Goal: Information Seeking & Learning: Learn about a topic

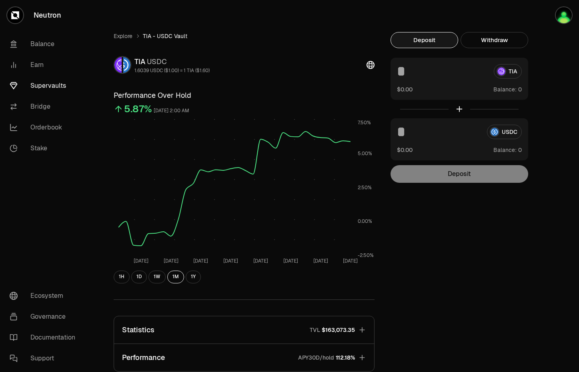
click at [470, 251] on div "Explore TIA - USDC Vault TIA USDC 1.6039 USDC ($1.00) = 1 TIA ($1.60) Performan…" at bounding box center [334, 259] width 461 height 454
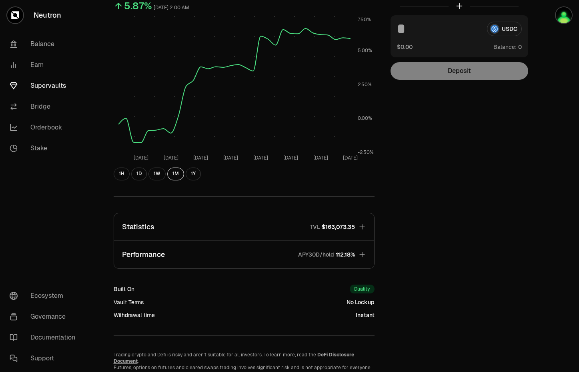
scroll to position [120, 0]
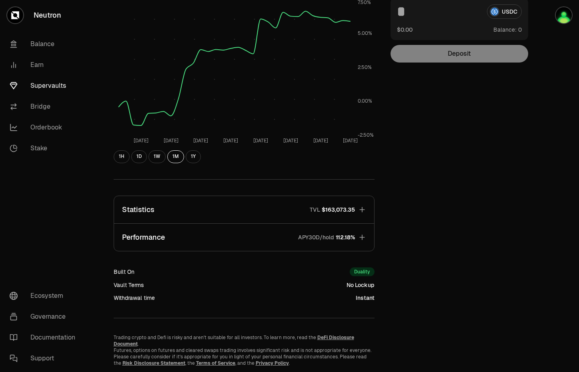
click at [362, 236] on icon "button" at bounding box center [362, 236] width 5 height 5
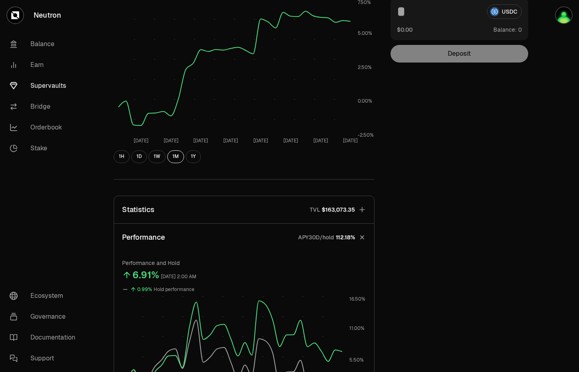
click at [442, 245] on div "Explore TIA - USDC Vault TIA USDC 1.6039 USDC ($1.00) = 1 TIA ($1.60) Performan…" at bounding box center [334, 255] width 461 height 687
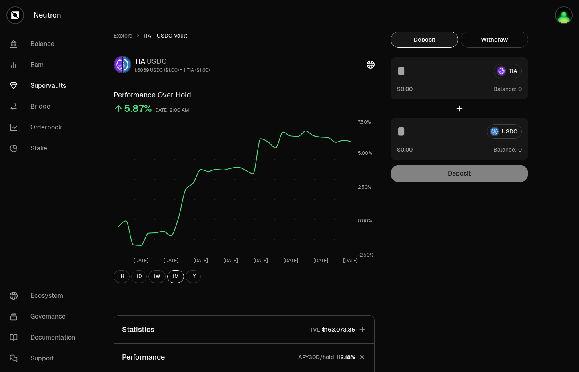
scroll to position [0, 0]
click at [123, 34] on link "Explore" at bounding box center [123, 36] width 19 height 8
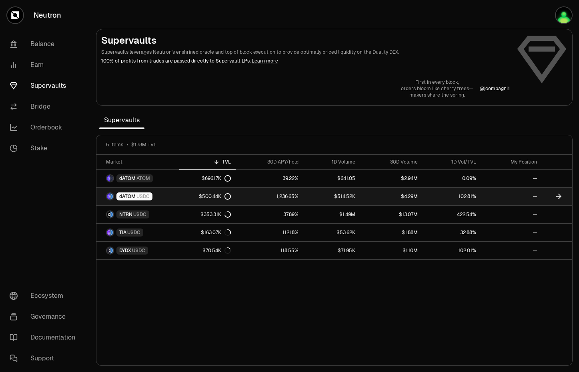
click at [133, 196] on span "dATOM" at bounding box center [127, 196] width 16 height 6
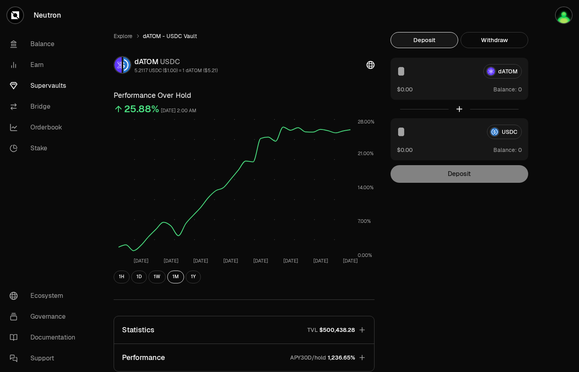
click at [461, 268] on div "Explore dATOM - USDC Vault dATOM USDC 5.2117 USDC ($1.00) = 1 dATOM ($5.21) Per…" at bounding box center [334, 259] width 461 height 454
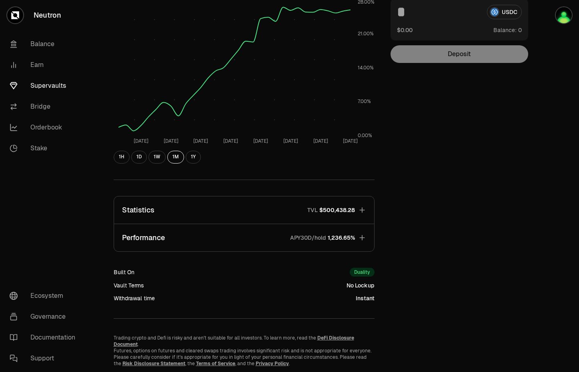
scroll to position [140, 0]
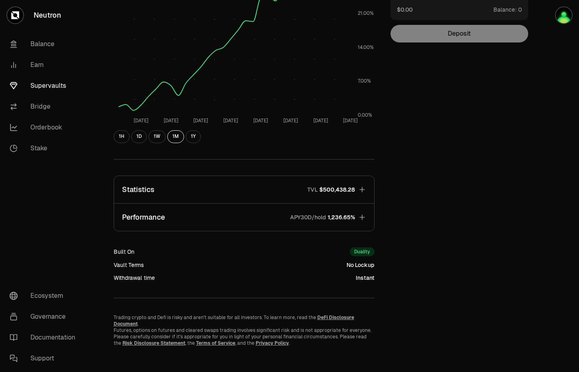
click at [362, 218] on icon "button" at bounding box center [362, 216] width 5 height 5
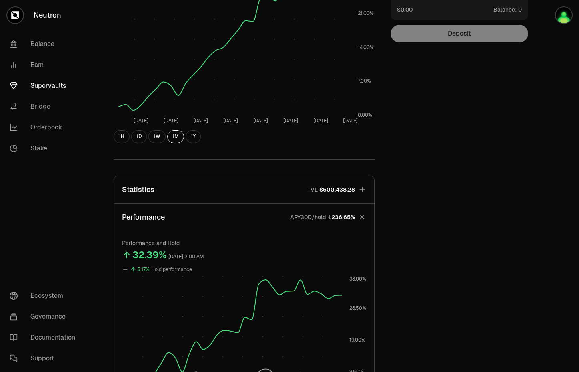
click at [464, 279] on div "Explore dATOM - USDC Vault dATOM USDC 5.2117 USDC ($1.00) = 1 dATOM ($5.21) Per…" at bounding box center [334, 235] width 461 height 687
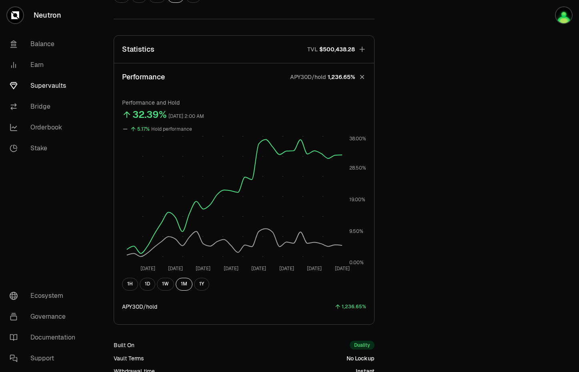
scroll to position [300, 0]
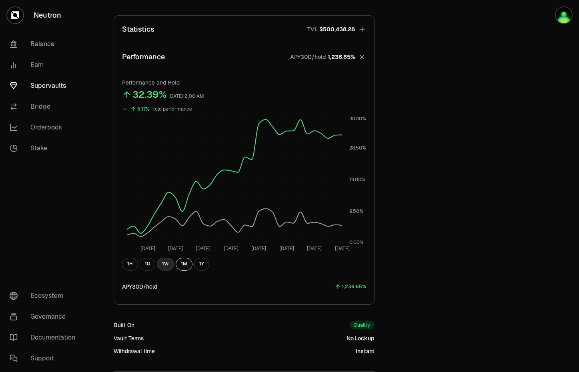
click at [165, 261] on button "1W" at bounding box center [165, 263] width 17 height 13
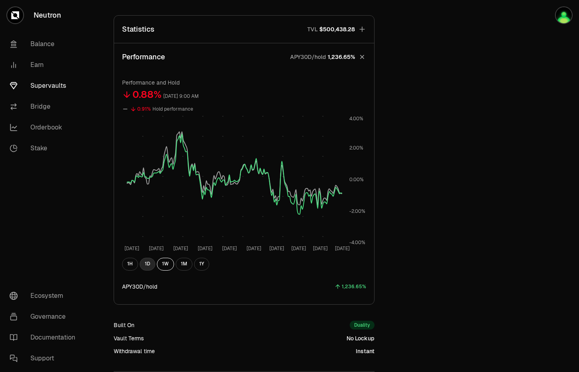
click at [143, 263] on button "1D" at bounding box center [148, 263] width 16 height 13
